Goal: Information Seeking & Learning: Learn about a topic

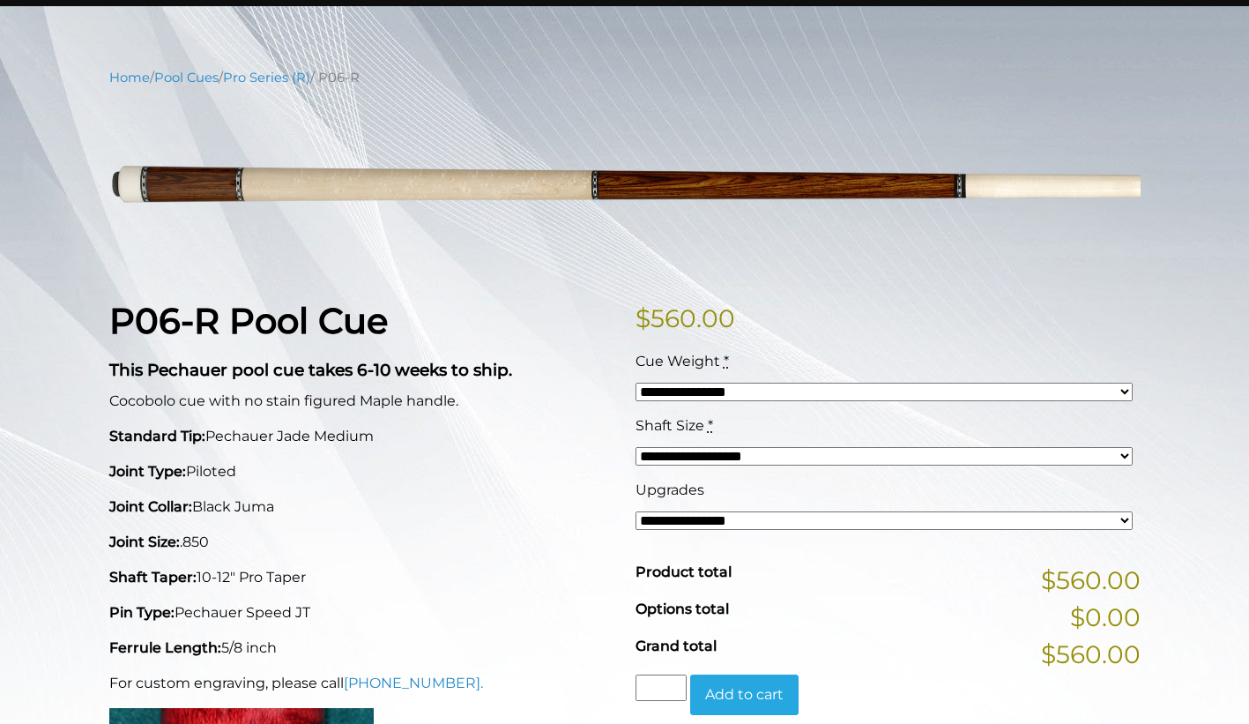
scroll to position [176, 0]
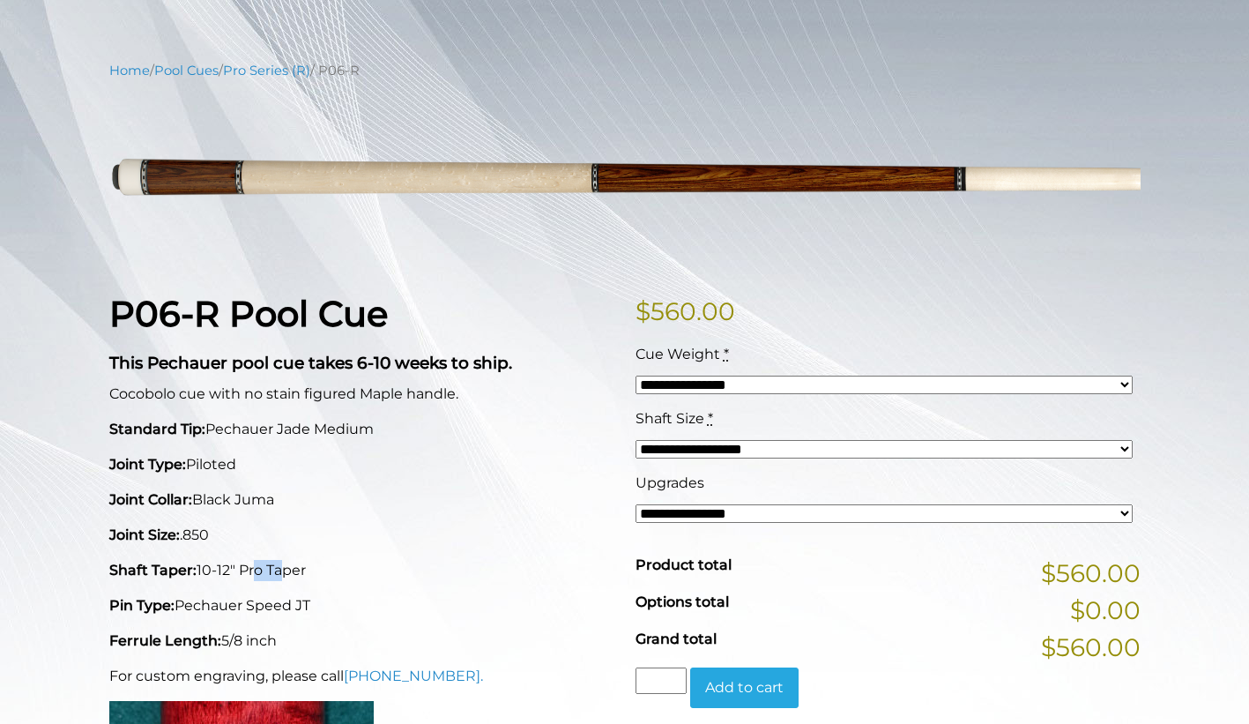
drag, startPoint x: 252, startPoint y: 525, endPoint x: 227, endPoint y: 529, distance: 24.9
click at [228, 560] on p "Shaft Taper: 10-12" Pro Taper" at bounding box center [361, 570] width 505 height 21
drag, startPoint x: 227, startPoint y: 529, endPoint x: 243, endPoint y: 547, distance: 23.7
click at [243, 595] on p "Pin Type: Pechauer Speed JT" at bounding box center [361, 605] width 505 height 21
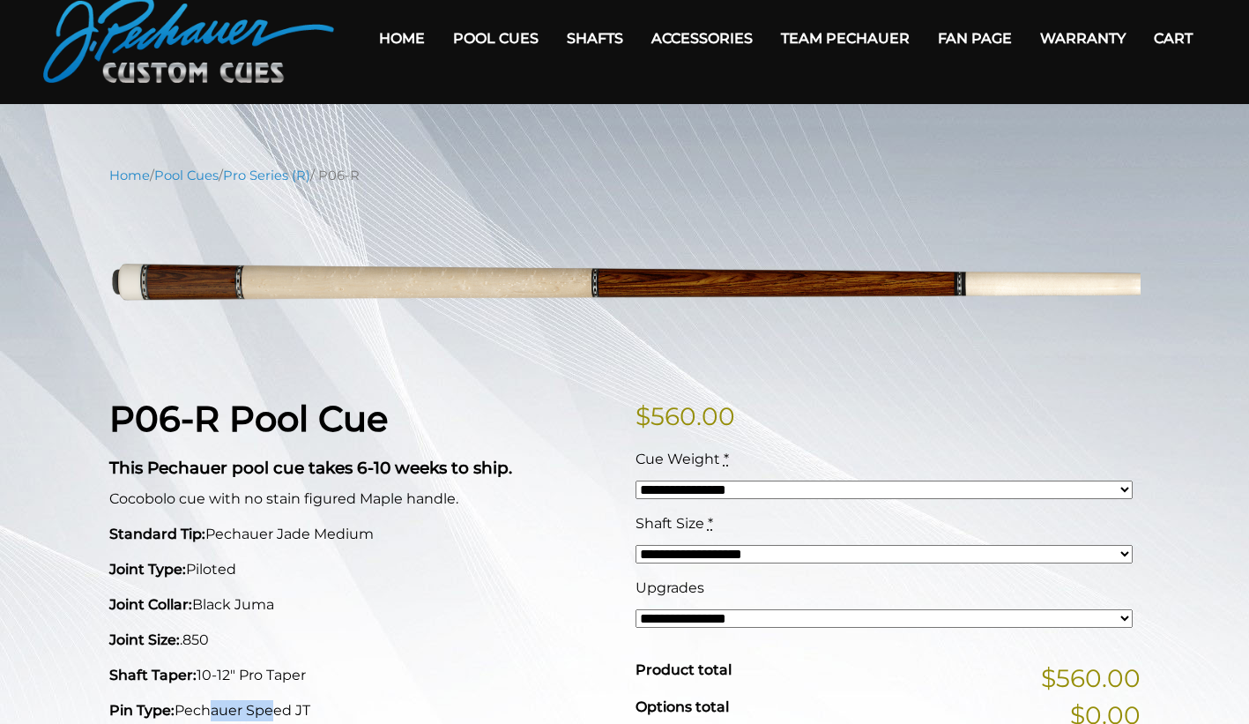
scroll to position [88, 0]
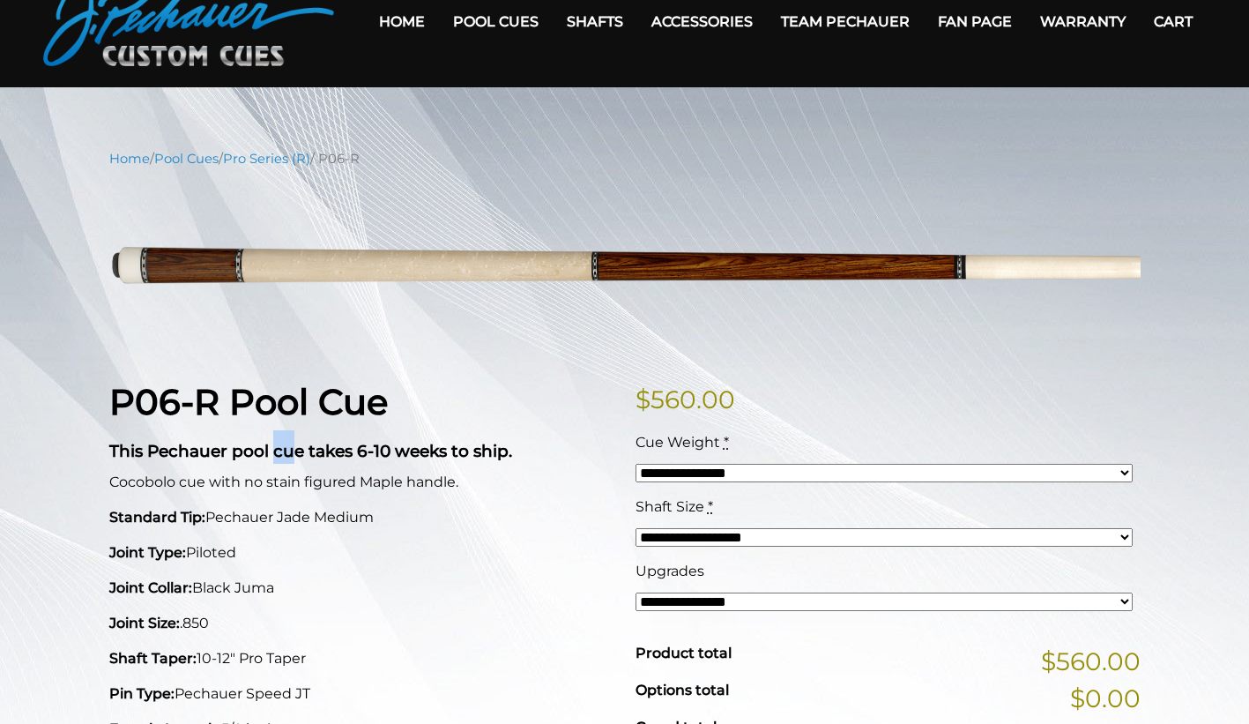
drag, startPoint x: 294, startPoint y: 431, endPoint x: 273, endPoint y: 427, distance: 21.6
click at [273, 441] on strong "This Pechauer pool cue takes 6-10 weeks to ship." at bounding box center [310, 451] width 403 height 20
drag, startPoint x: 273, startPoint y: 427, endPoint x: 287, endPoint y: 463, distance: 38.8
click at [287, 472] on p "Cocobolo cue with no stain figured Maple handle." at bounding box center [361, 482] width 505 height 21
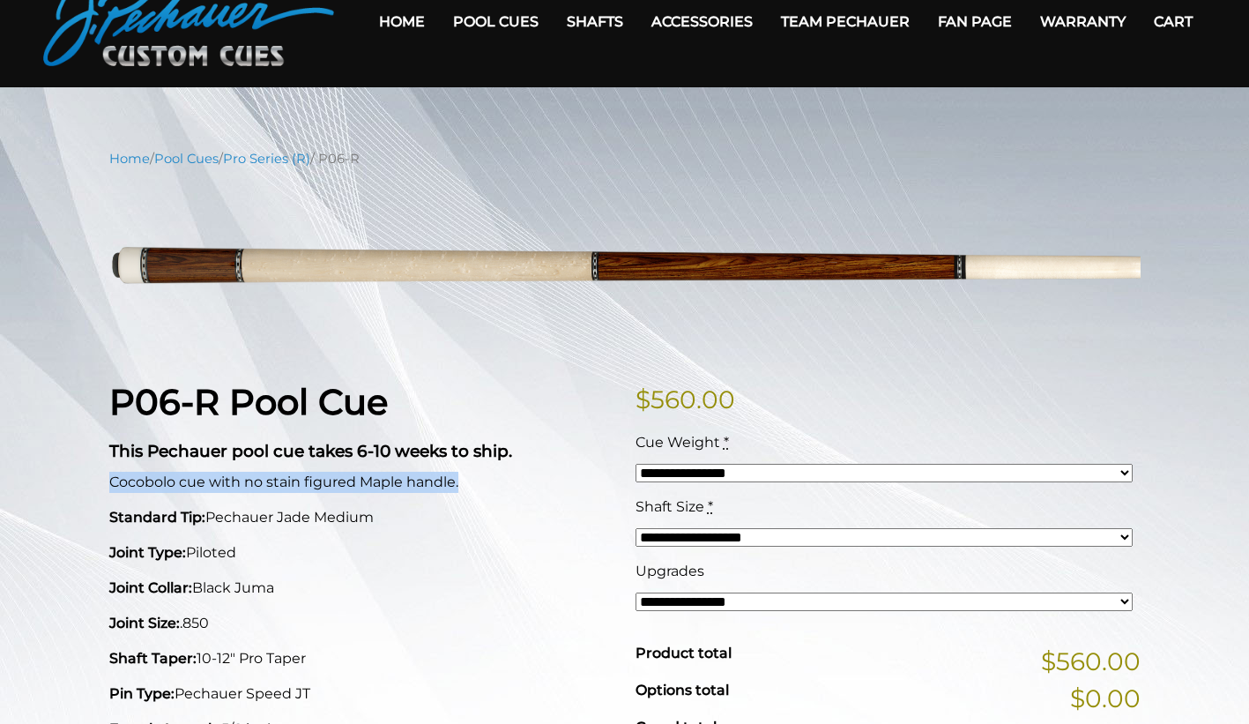
drag, startPoint x: 135, startPoint y: 459, endPoint x: 464, endPoint y: 460, distance: 328.8
click at [464, 472] on p "Cocobolo cue with no stain figured Maple handle." at bounding box center [361, 482] width 505 height 21
copy p "Cocobolo cue with no stain figured Maple handle."
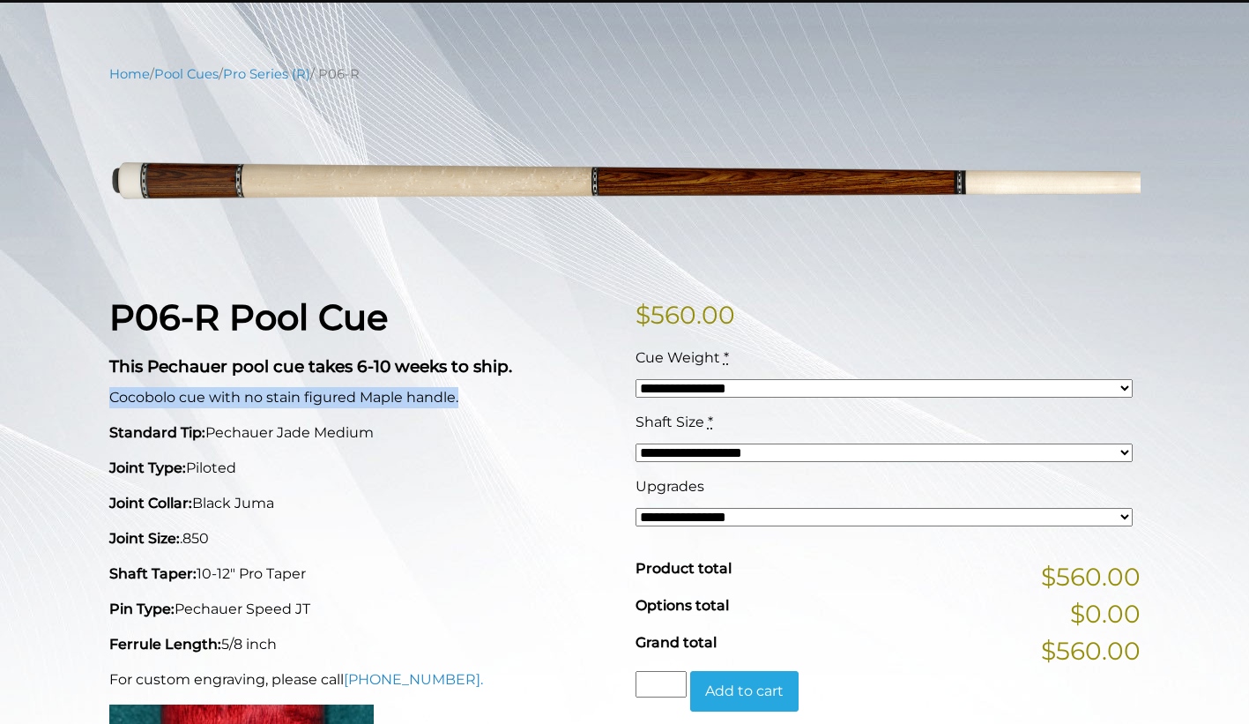
scroll to position [176, 0]
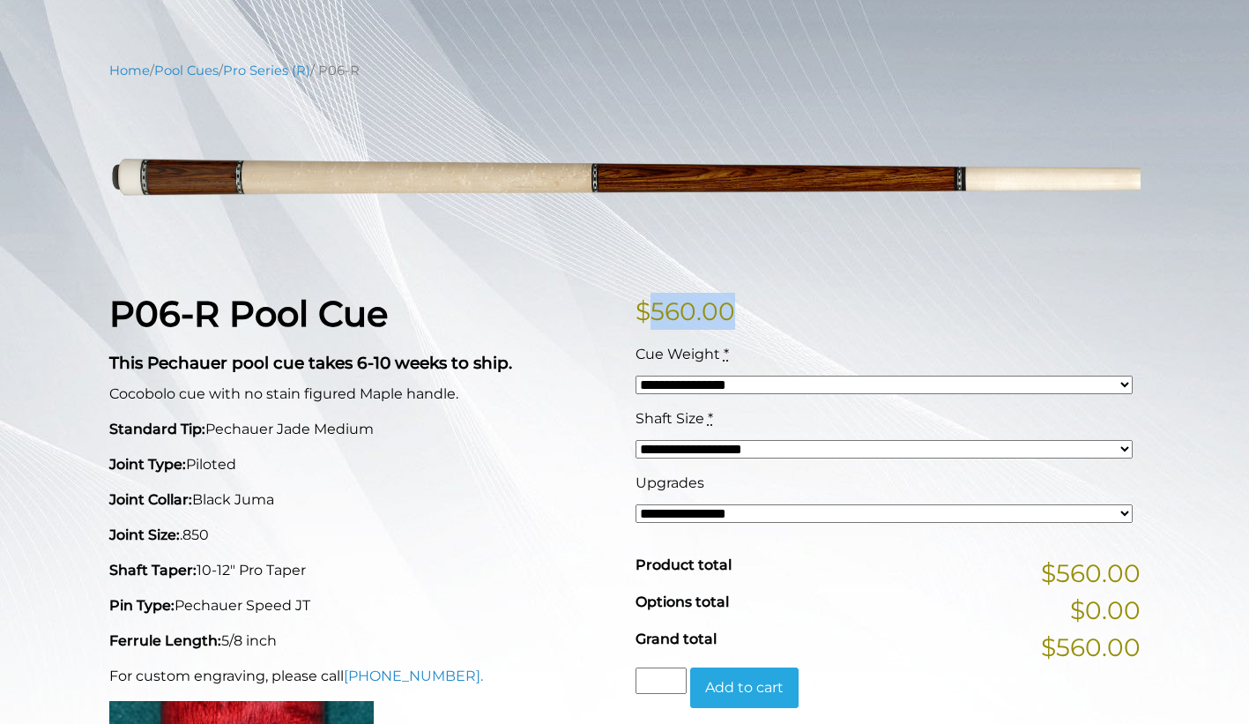
drag, startPoint x: 723, startPoint y: 290, endPoint x: 642, endPoint y: 298, distance: 81.5
click at [642, 298] on p "$ 560.00" at bounding box center [888, 311] width 505 height 37
copy bdi "560.00"
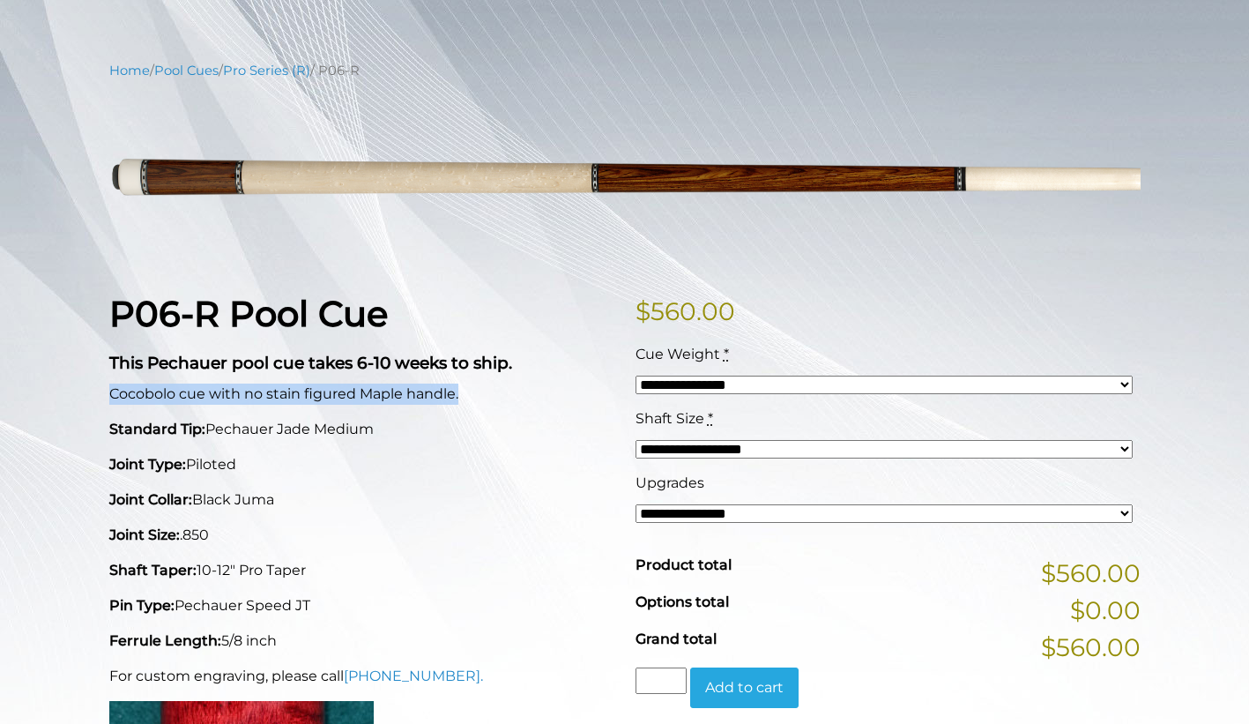
drag, startPoint x: 420, startPoint y: 361, endPoint x: 91, endPoint y: 366, distance: 328.8
click at [91, 366] on div "**********" at bounding box center [624, 672] width 1249 height 1223
copy p "Cocobolo cue with no stain figured Maple handle."
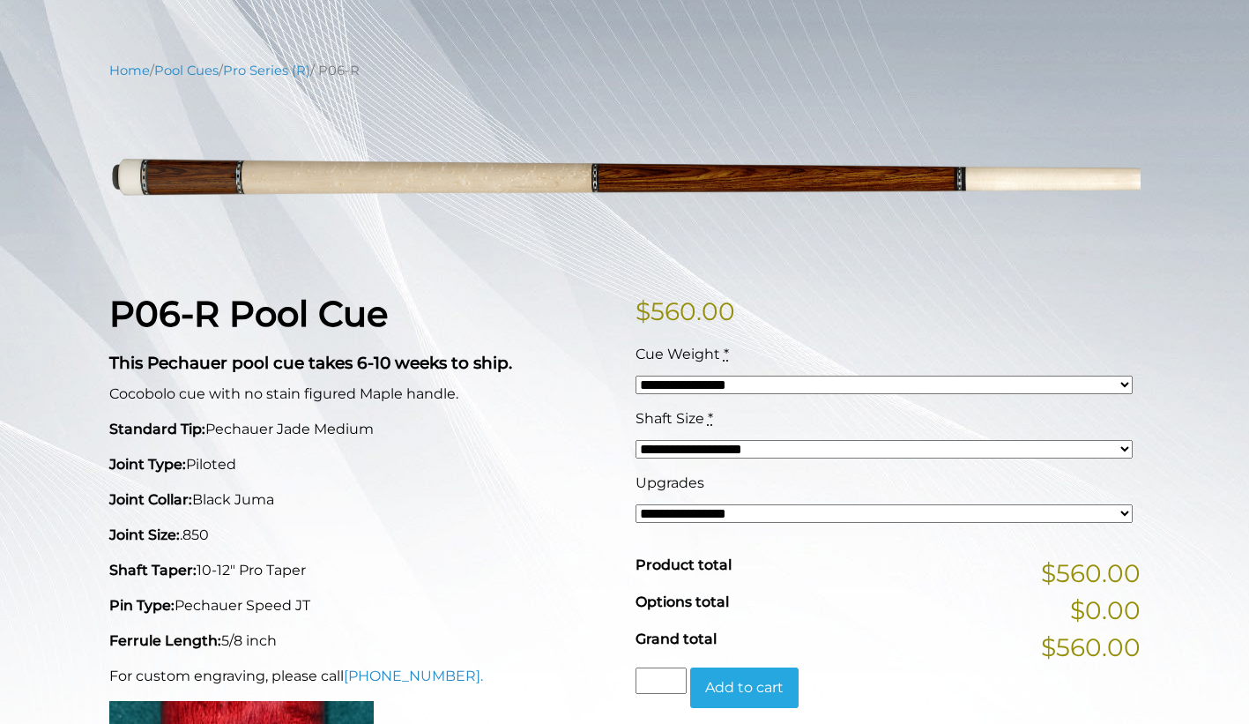
click at [9, 424] on div "**********" at bounding box center [624, 672] width 1249 height 1223
